Goal: Task Accomplishment & Management: Complete application form

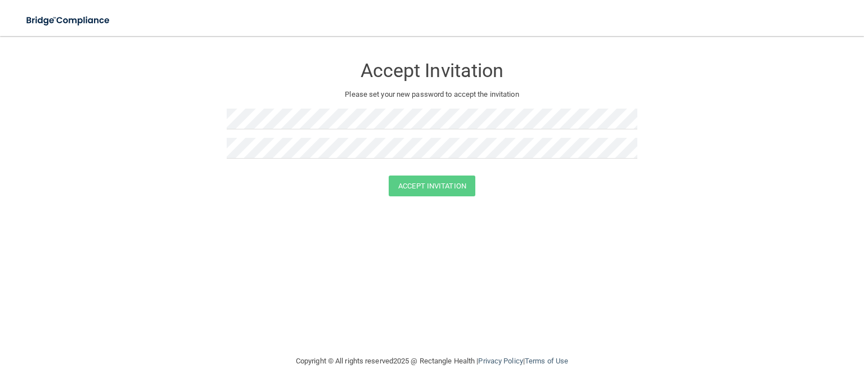
click at [315, 104] on div "Accept Invitation Please set your new password to accept the invitation" at bounding box center [432, 111] width 411 height 128
click at [414, 188] on button "Accept Invitation" at bounding box center [432, 186] width 87 height 21
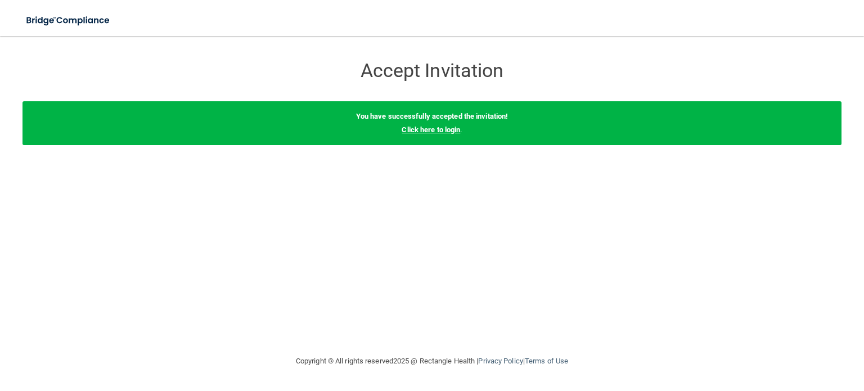
click at [430, 130] on link "Click here to login" at bounding box center [431, 129] width 59 height 8
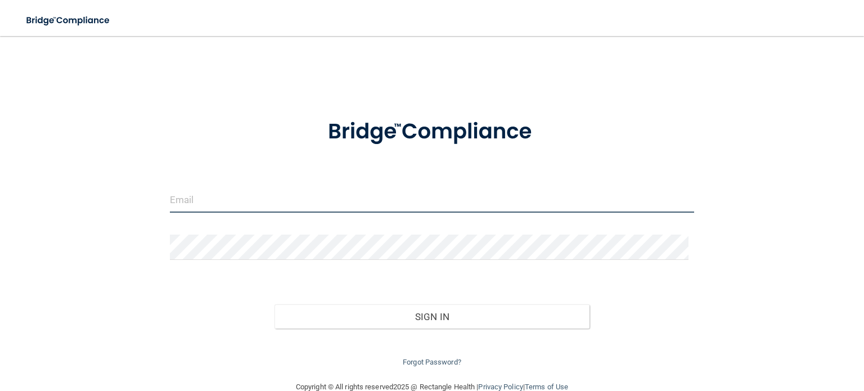
type input "[EMAIL_ADDRESS][DOMAIN_NAME]"
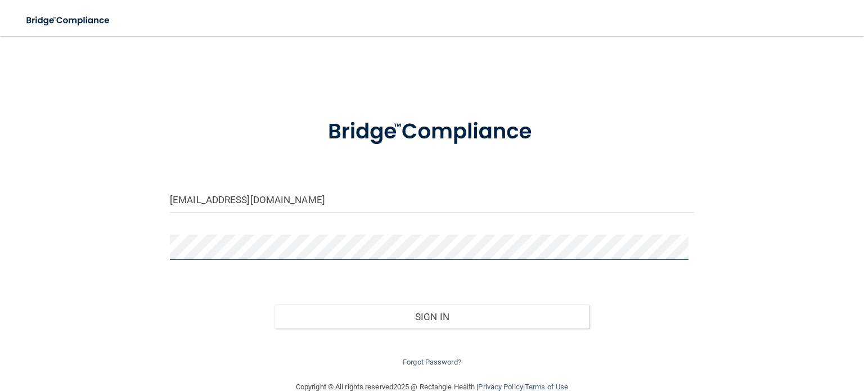
click at [59, 181] on div "[EMAIL_ADDRESS][DOMAIN_NAME] Invalid email/password. You don't have permission …" at bounding box center [432, 208] width 819 height 322
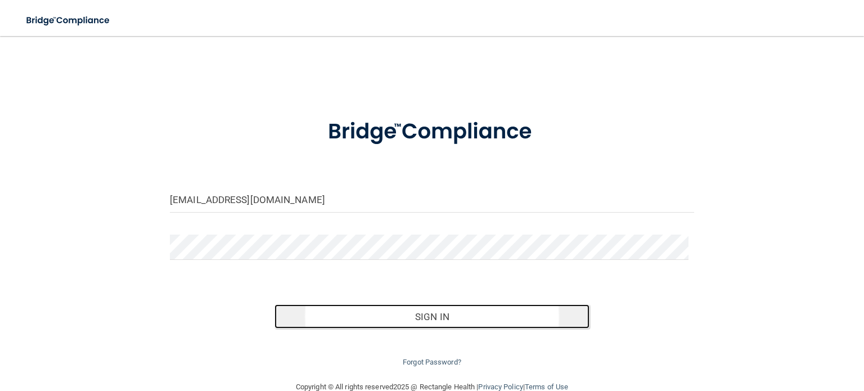
click at [413, 306] on button "Sign In" at bounding box center [432, 316] width 315 height 25
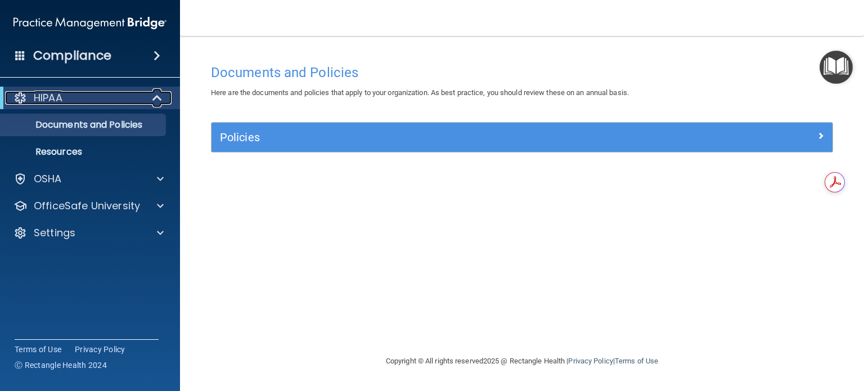
click at [78, 100] on div "HIPAA" at bounding box center [74, 98] width 139 height 14
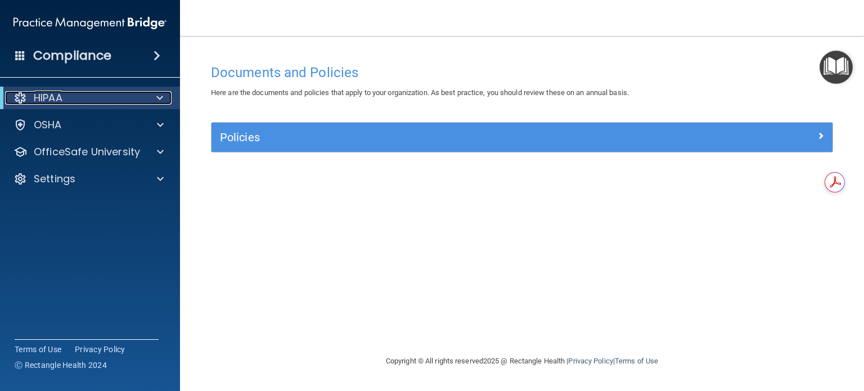
click at [78, 100] on div "HIPAA" at bounding box center [74, 98] width 139 height 14
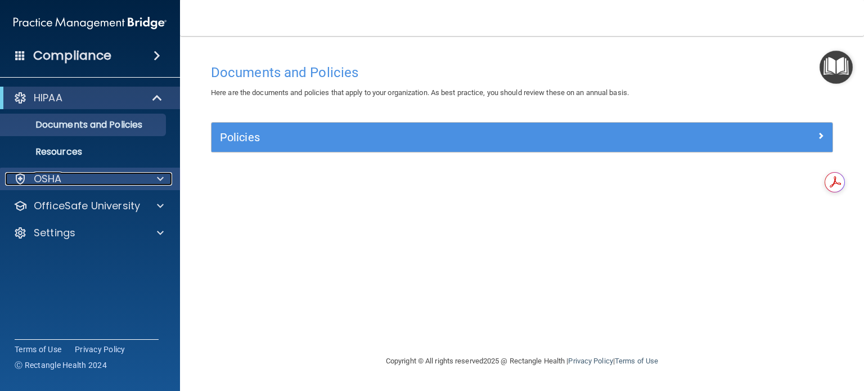
click at [81, 176] on div "OSHA" at bounding box center [75, 179] width 140 height 14
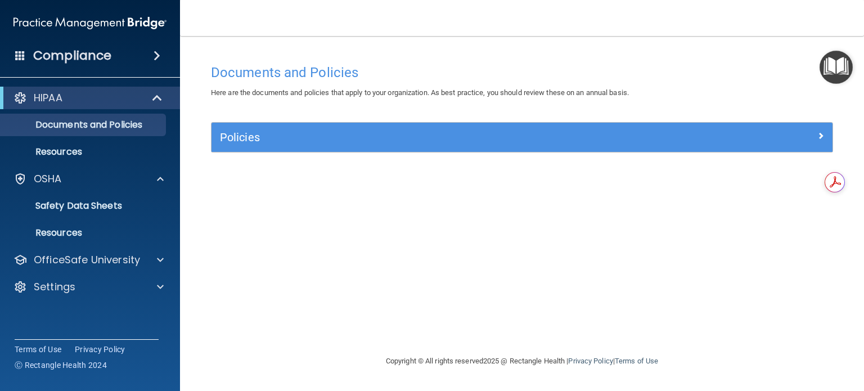
click at [91, 62] on h4 "Compliance" at bounding box center [72, 56] width 78 height 16
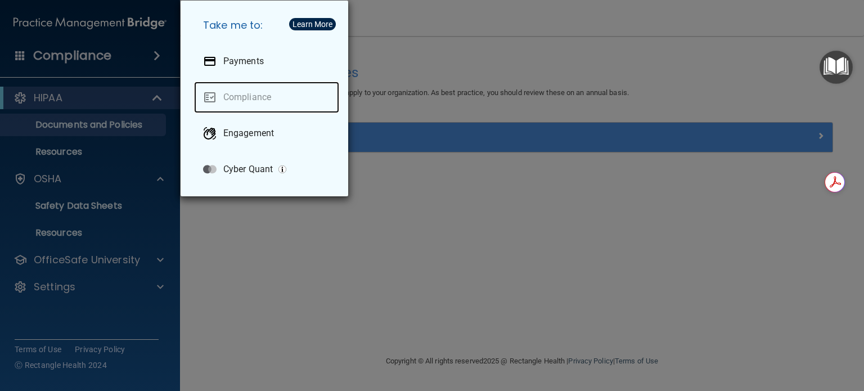
click at [269, 103] on link "Compliance" at bounding box center [266, 98] width 145 height 32
click at [234, 97] on link "Compliance" at bounding box center [266, 98] width 145 height 32
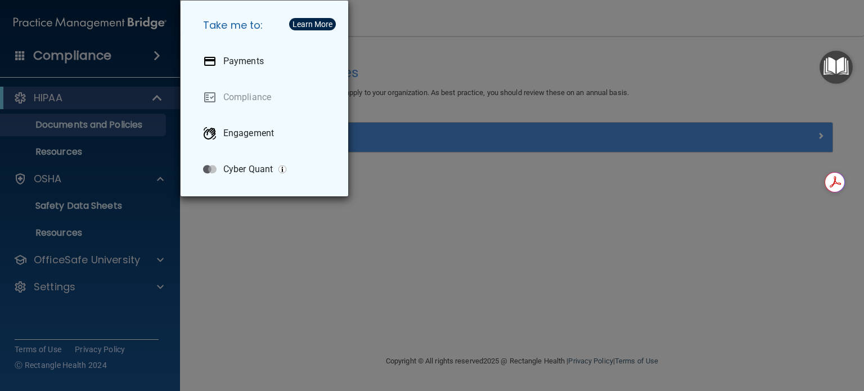
click at [101, 24] on div "Take me to: Payments Compliance Engagement Cyber Quant" at bounding box center [432, 195] width 864 height 391
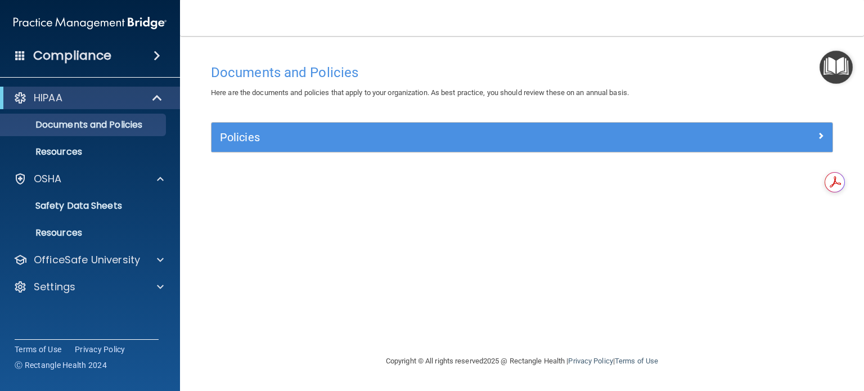
click at [118, 51] on div "Compliance" at bounding box center [90, 55] width 180 height 25
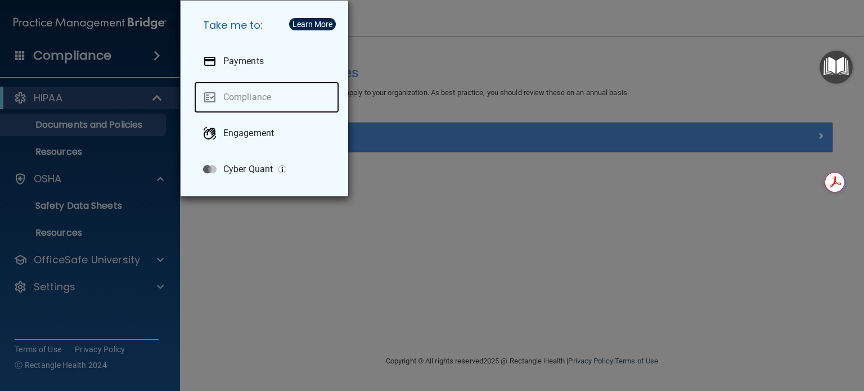
click at [311, 102] on link "Compliance" at bounding box center [266, 98] width 145 height 32
